Goal: Information Seeking & Learning: Check status

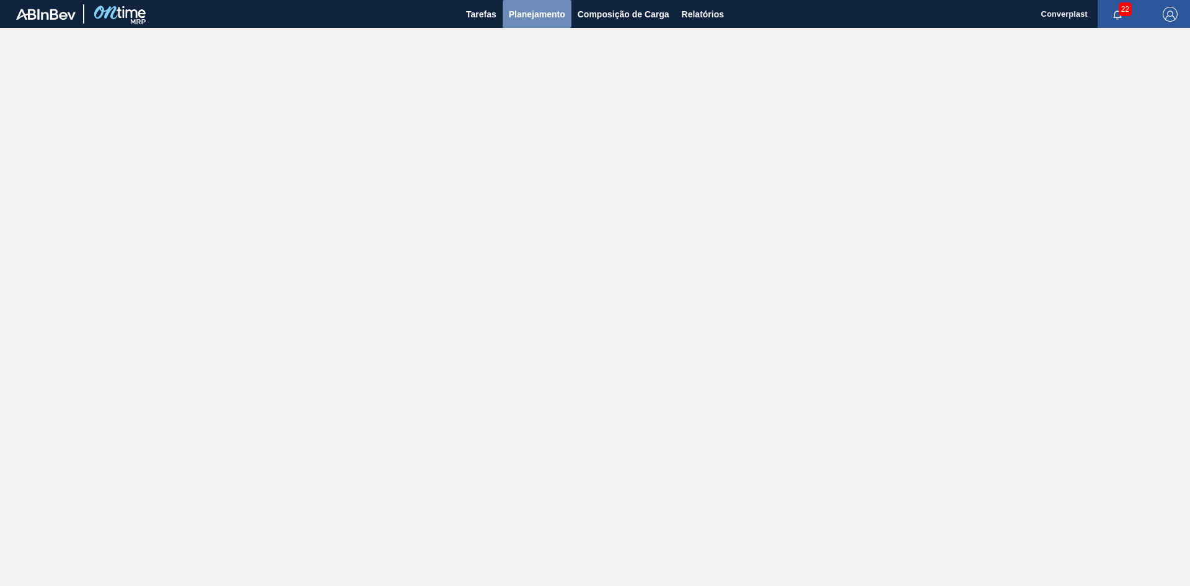
click at [543, 14] on span "Planejamento" at bounding box center [537, 14] width 56 height 15
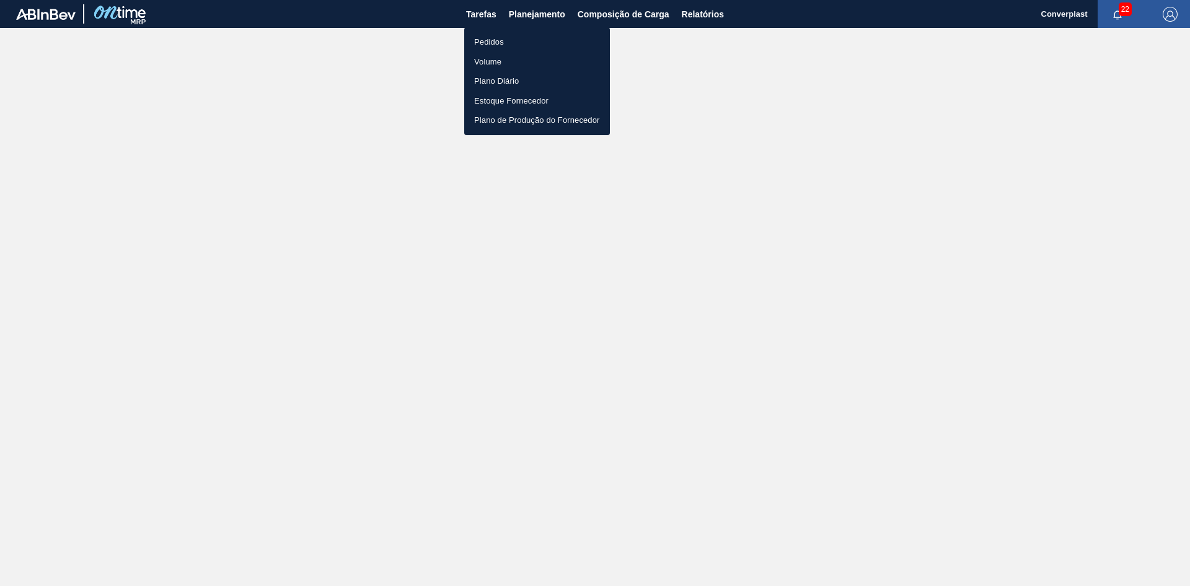
click at [501, 35] on li "Pedidos" at bounding box center [537, 42] width 146 height 20
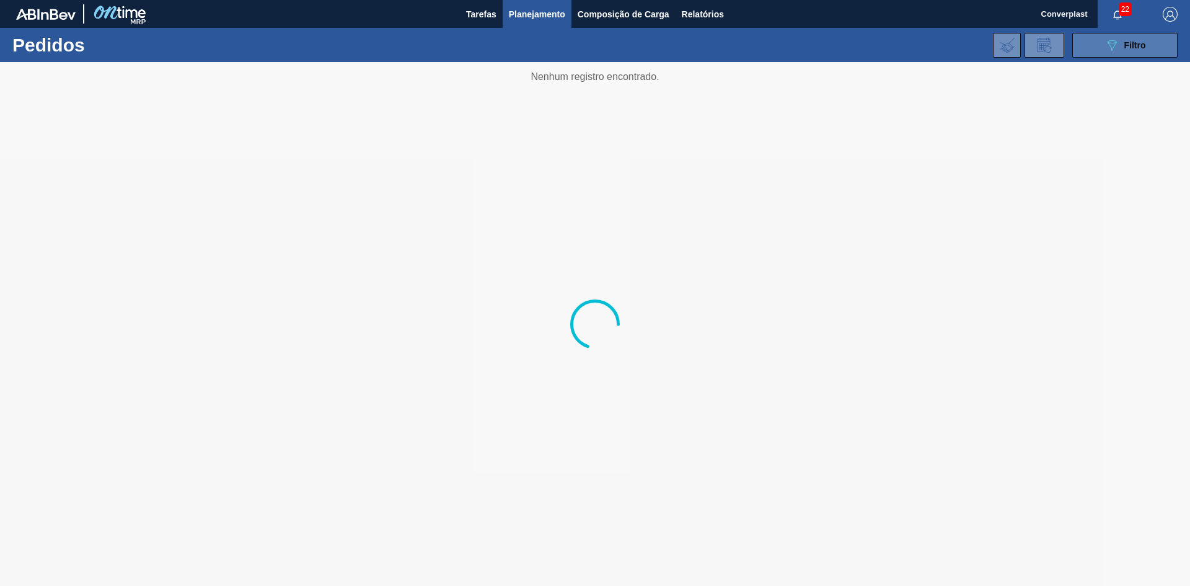
click at [1123, 44] on div "089F7B8B-B2A5-4AFE-B5C0-19BA573D28AC Filtro" at bounding box center [1125, 45] width 42 height 15
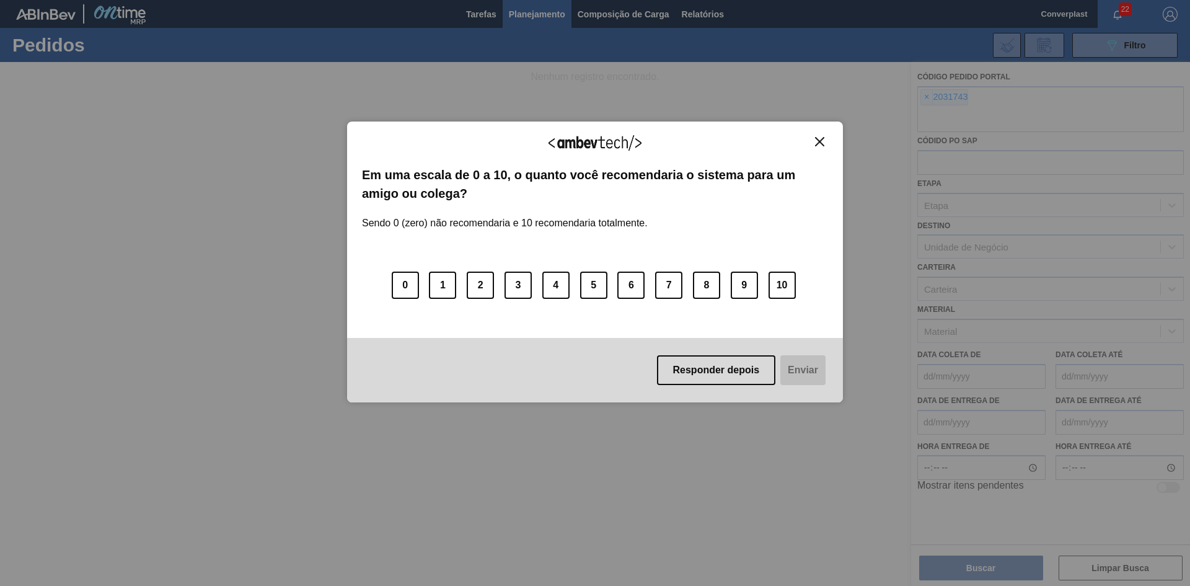
click at [821, 139] on img "Close" at bounding box center [819, 141] width 9 height 9
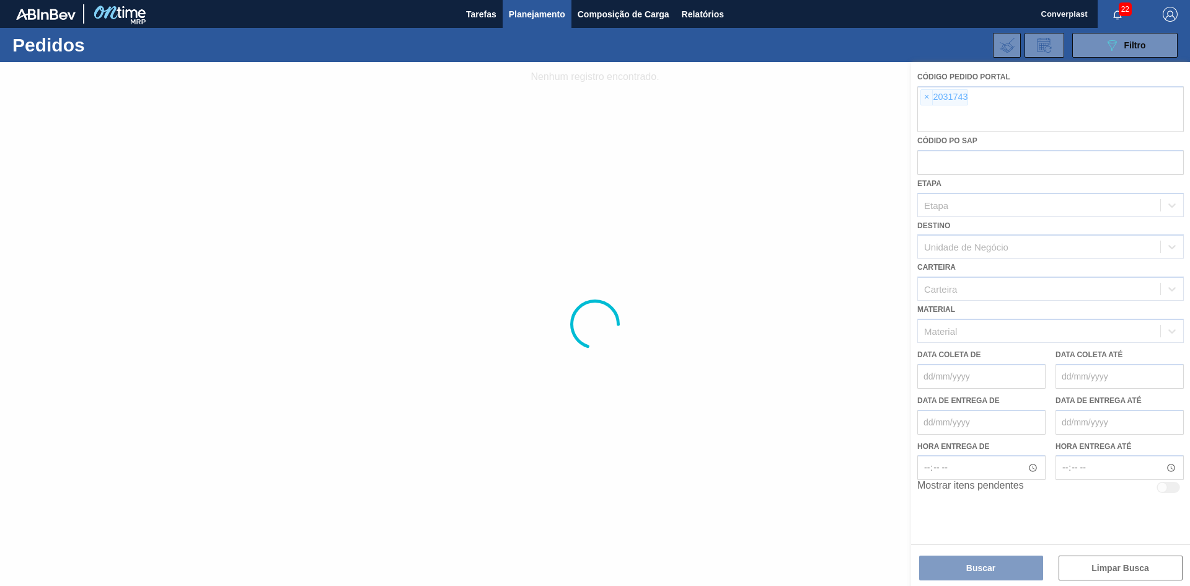
click at [927, 95] on div at bounding box center [595, 324] width 1190 height 524
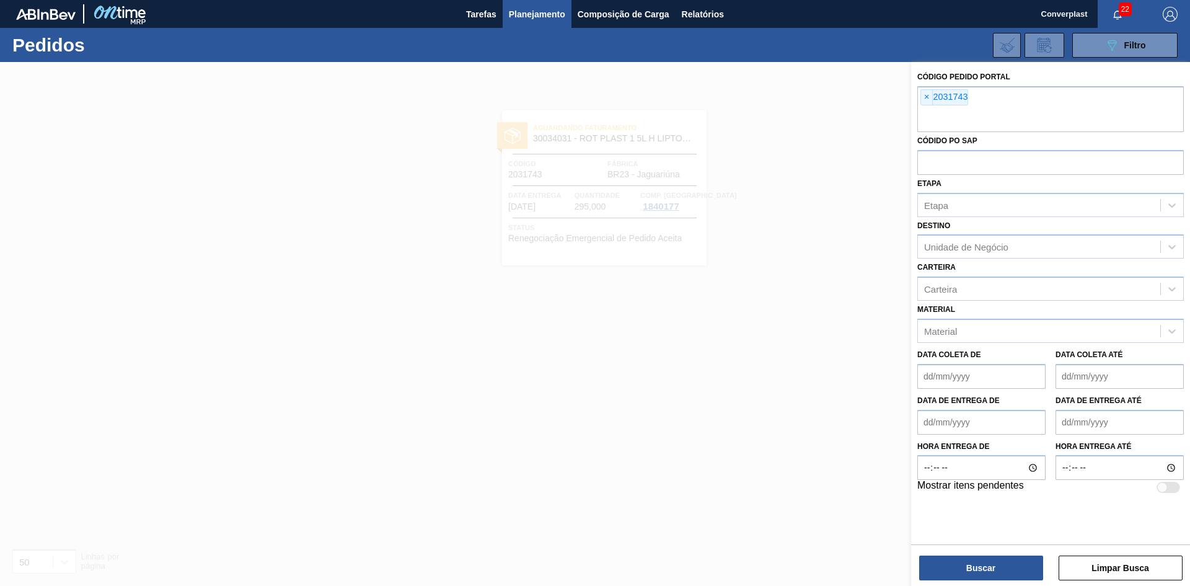
click at [925, 100] on span "×" at bounding box center [927, 97] width 12 height 15
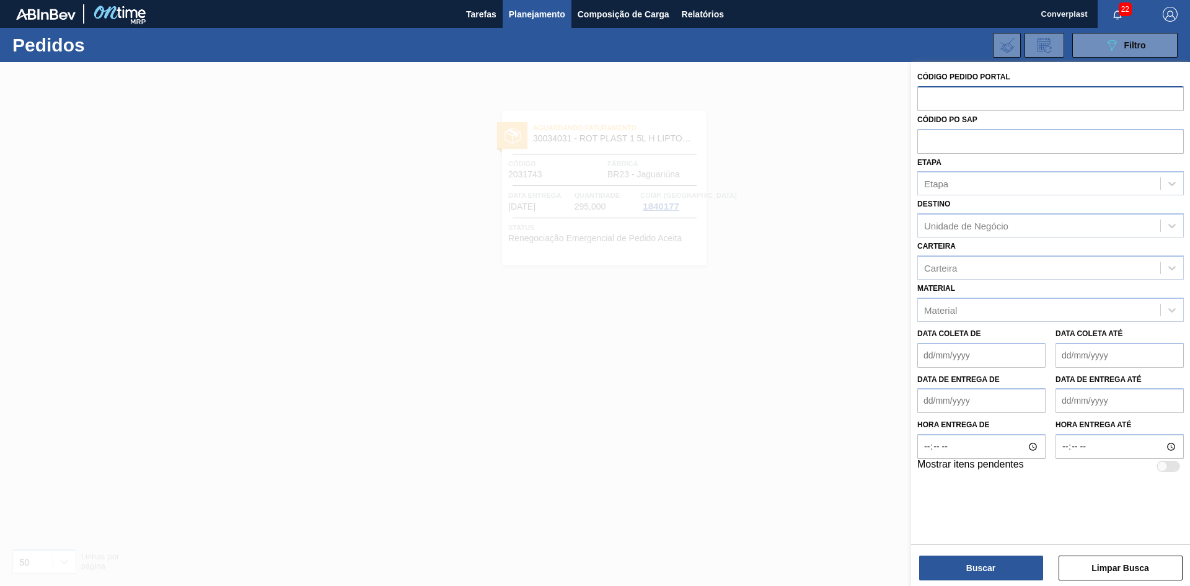
paste input "2012839"
type input "2012839"
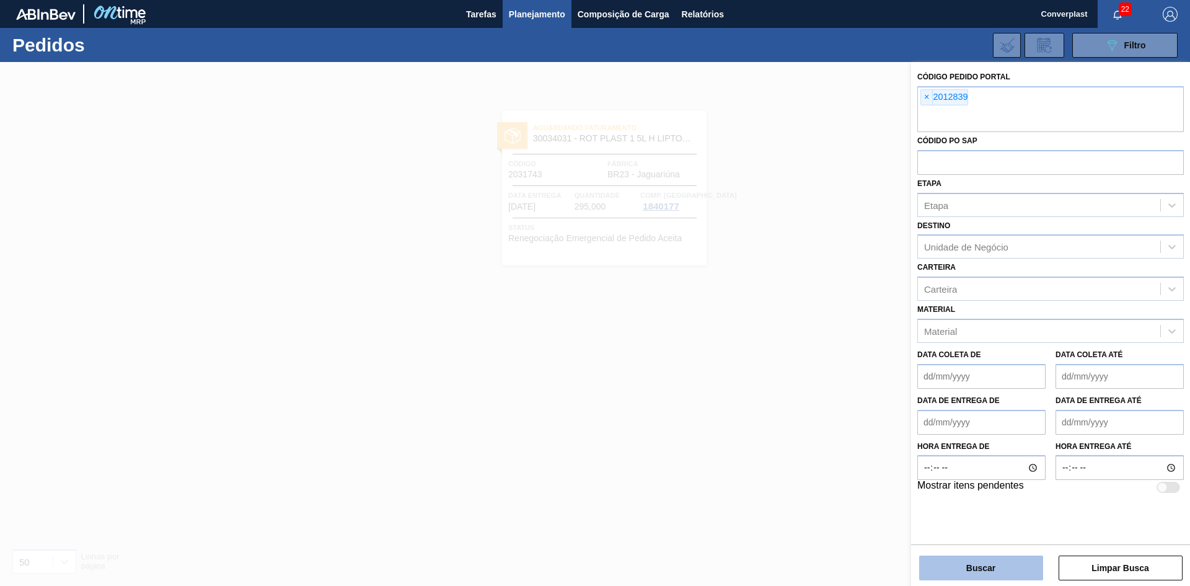
click at [974, 566] on button "Buscar" at bounding box center [981, 567] width 124 height 25
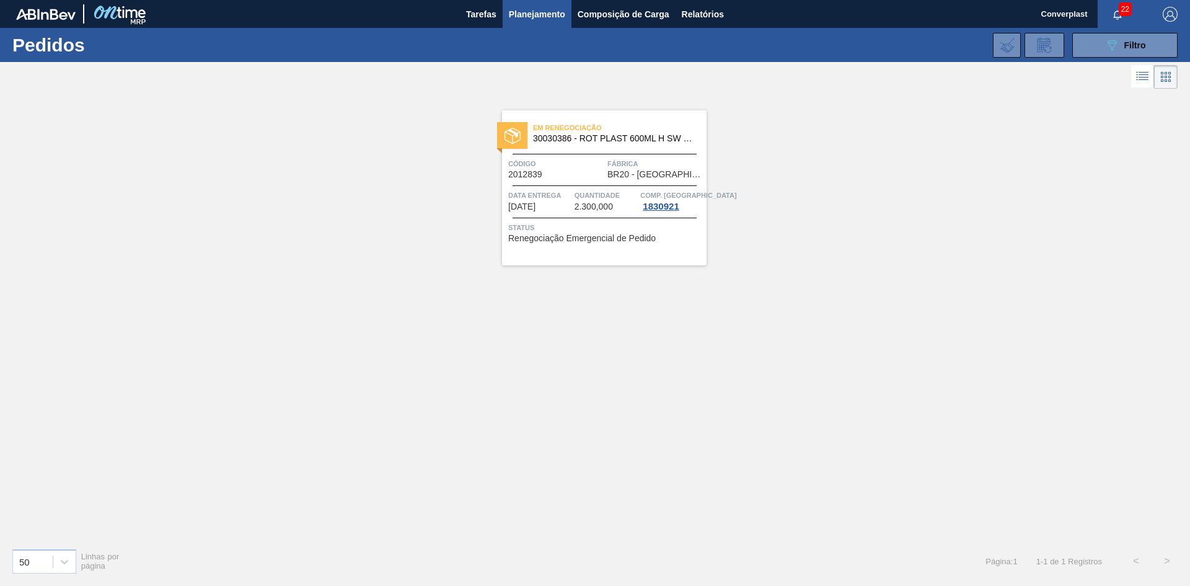
click at [526, 229] on span "Status" at bounding box center [605, 227] width 195 height 12
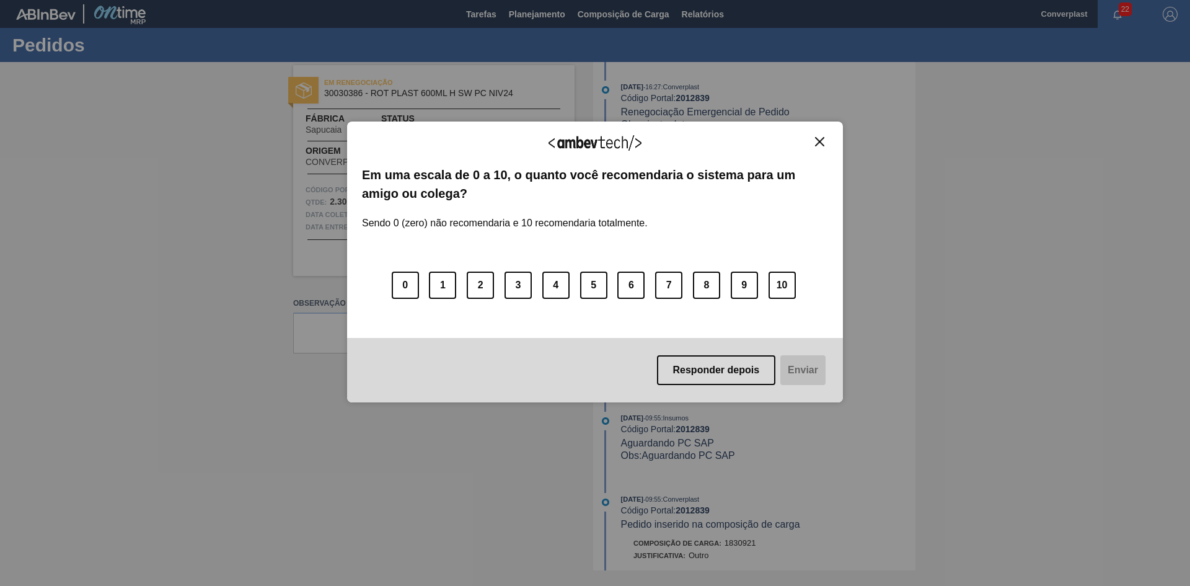
click at [822, 140] on img "Close" at bounding box center [819, 141] width 9 height 9
